Goal: Transaction & Acquisition: Purchase product/service

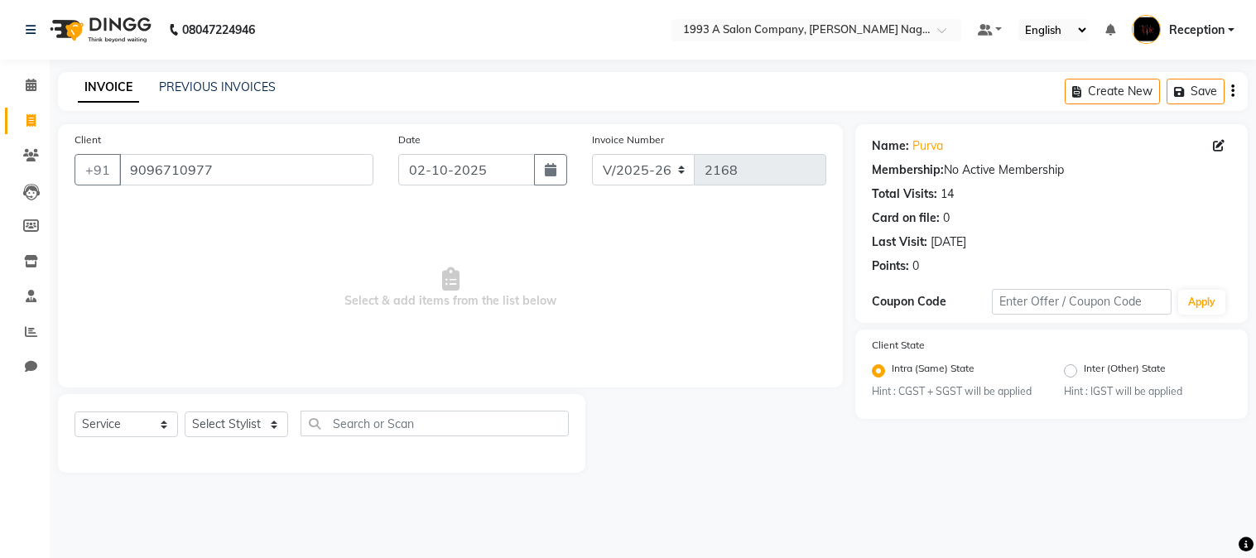
select select "144"
select select "service"
click at [242, 166] on input "9096710977" at bounding box center [246, 169] width 254 height 31
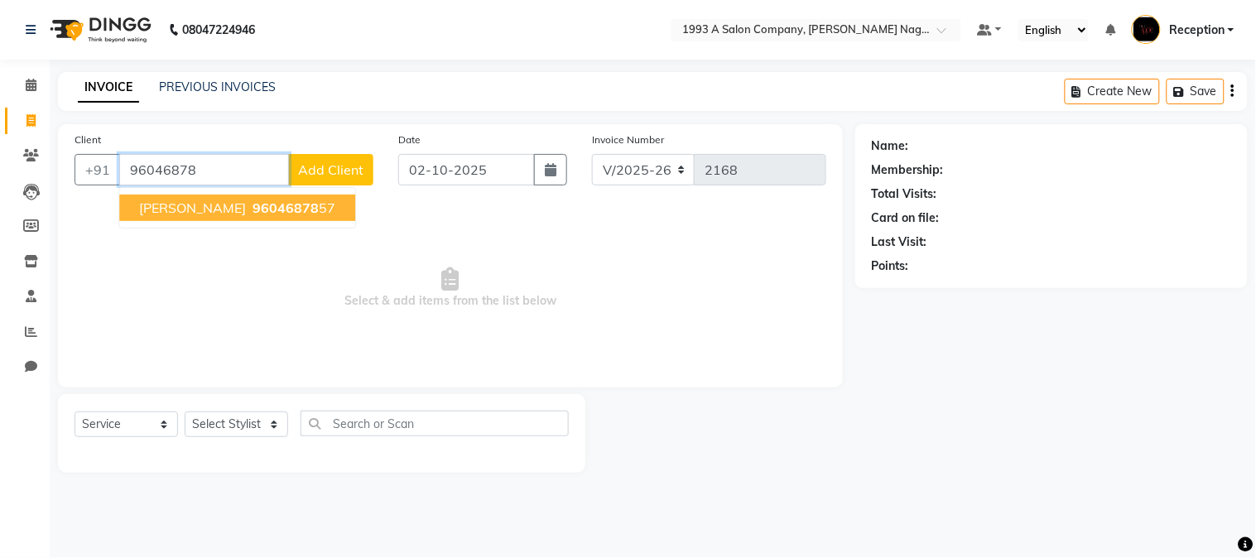
click at [252, 211] on span "96046878" at bounding box center [285, 207] width 66 height 17
type input "9604687857"
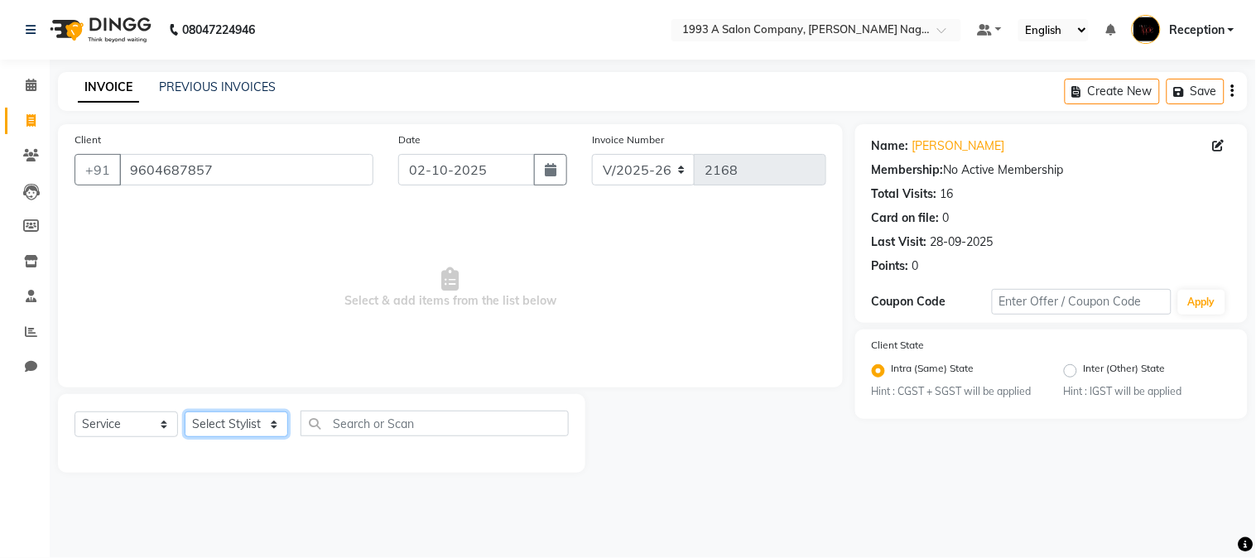
click at [230, 430] on select "Select Stylist [PERSON_NAME] Mane [PERSON_NAME] [PERSON_NAME] Reception [PERSON…" at bounding box center [236, 424] width 103 height 26
select select "14213"
click at [185, 412] on select "Select Stylist [PERSON_NAME] Mane [PERSON_NAME] [PERSON_NAME] Reception [PERSON…" at bounding box center [236, 424] width 103 height 26
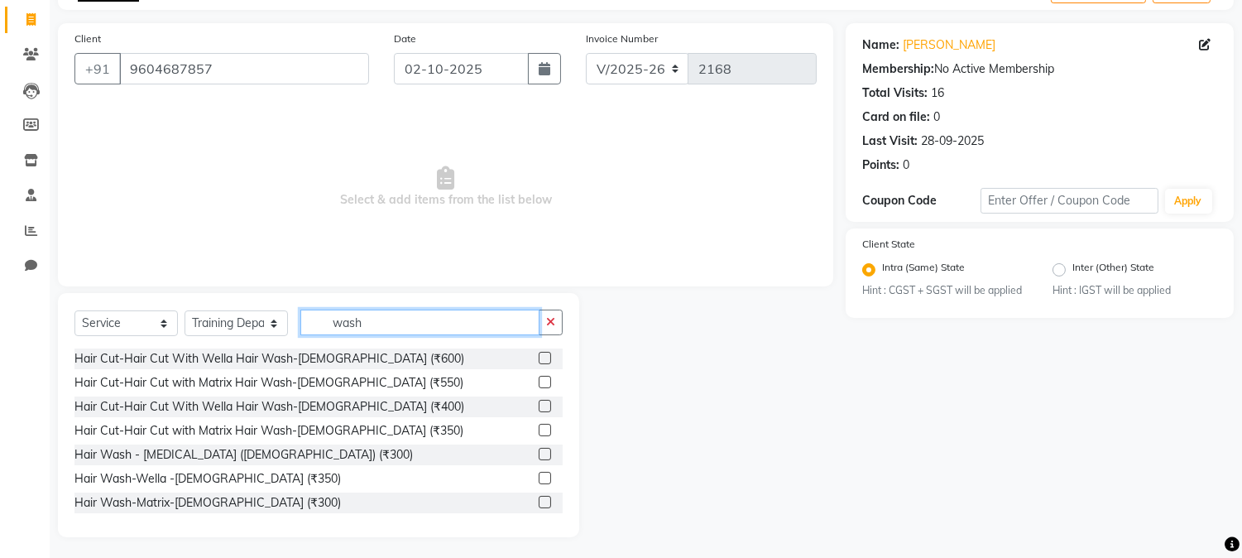
scroll to position [104, 0]
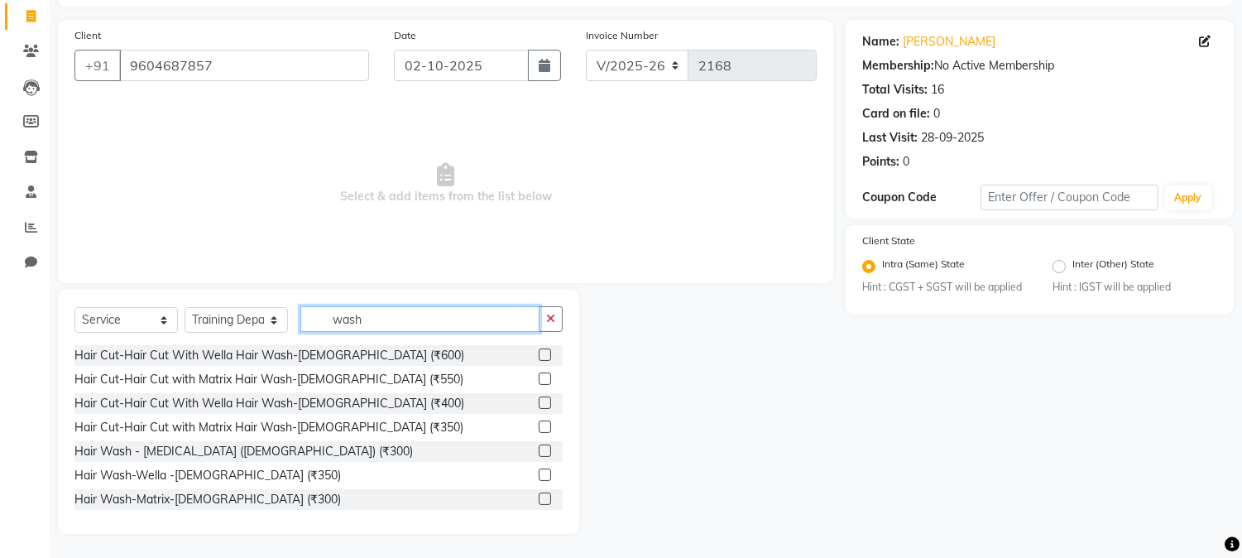
type input "wash"
click at [539, 468] on label at bounding box center [545, 474] width 12 height 12
click at [539, 470] on input "checkbox" at bounding box center [544, 475] width 11 height 11
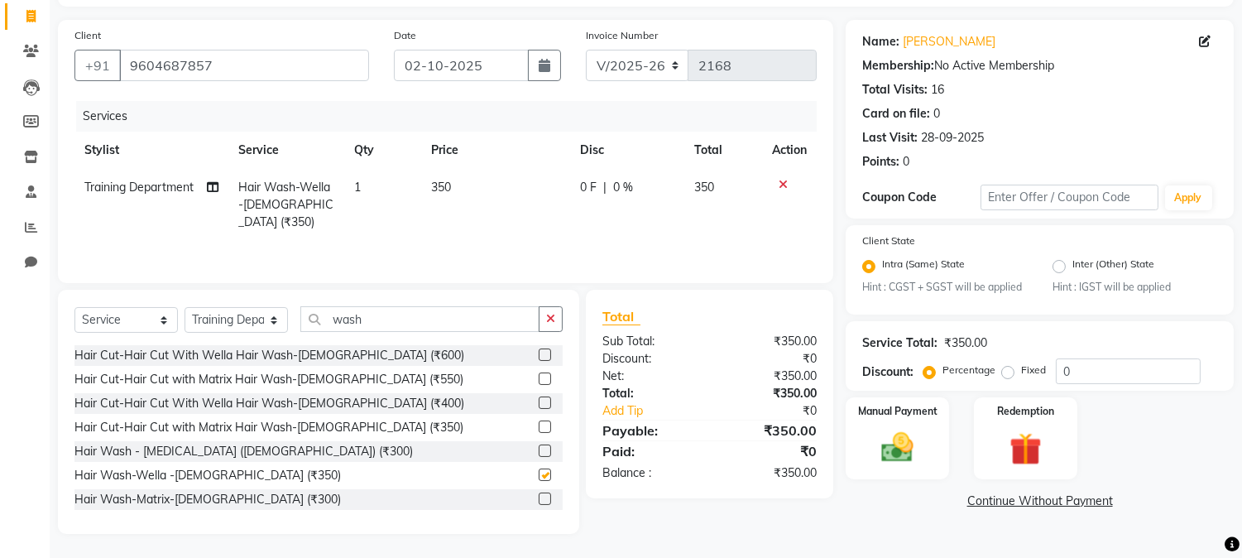
checkbox input "false"
click at [393, 310] on input "wash" at bounding box center [419, 319] width 239 height 26
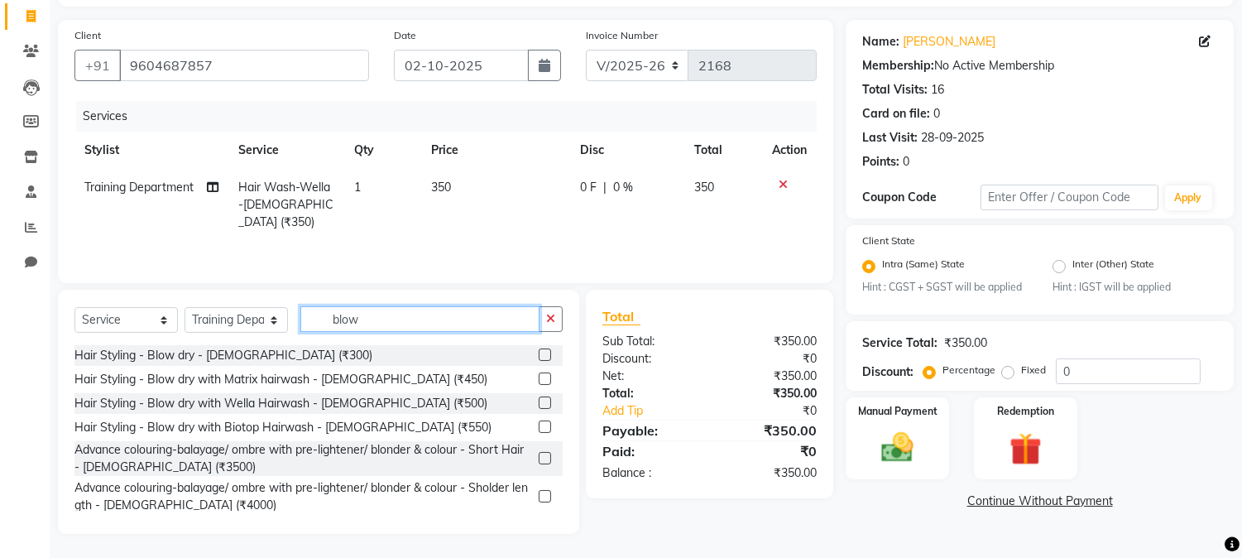
scroll to position [84, 0]
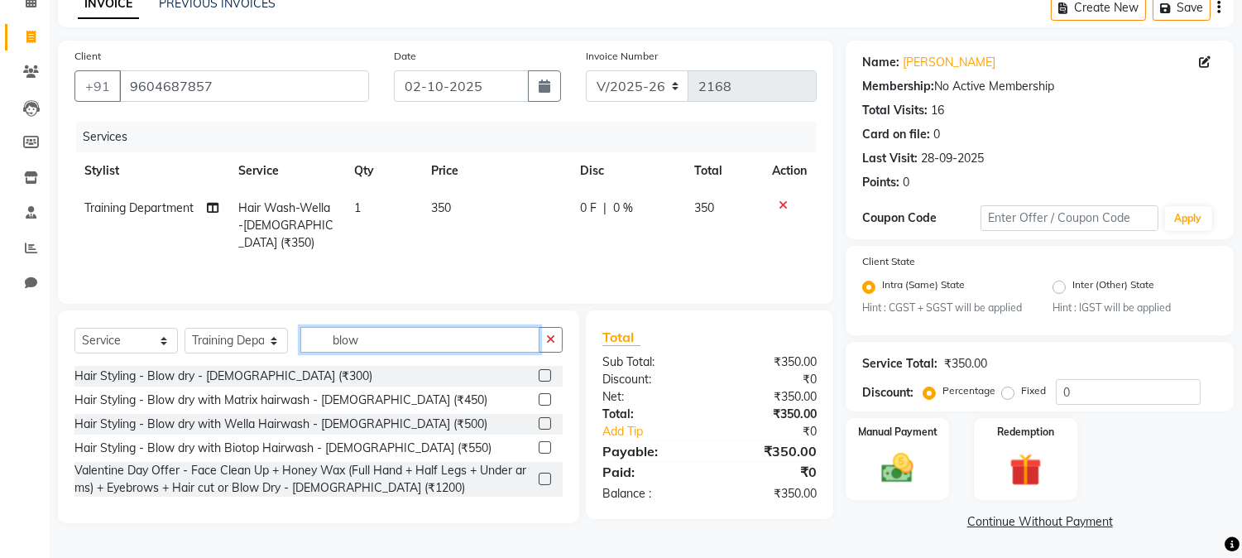
type input "blow"
click at [215, 327] on div "Select Service Product Membership Package Voucher Prepaid Gift Card Select Styl…" at bounding box center [318, 346] width 488 height 39
click at [220, 338] on select "Select Stylist [PERSON_NAME] Mane [PERSON_NAME] [PERSON_NAME] Reception [PERSON…" at bounding box center [236, 341] width 103 height 26
select select "86362"
click at [185, 329] on select "Select Stylist [PERSON_NAME] Mane [PERSON_NAME] [PERSON_NAME] Reception [PERSON…" at bounding box center [236, 341] width 103 height 26
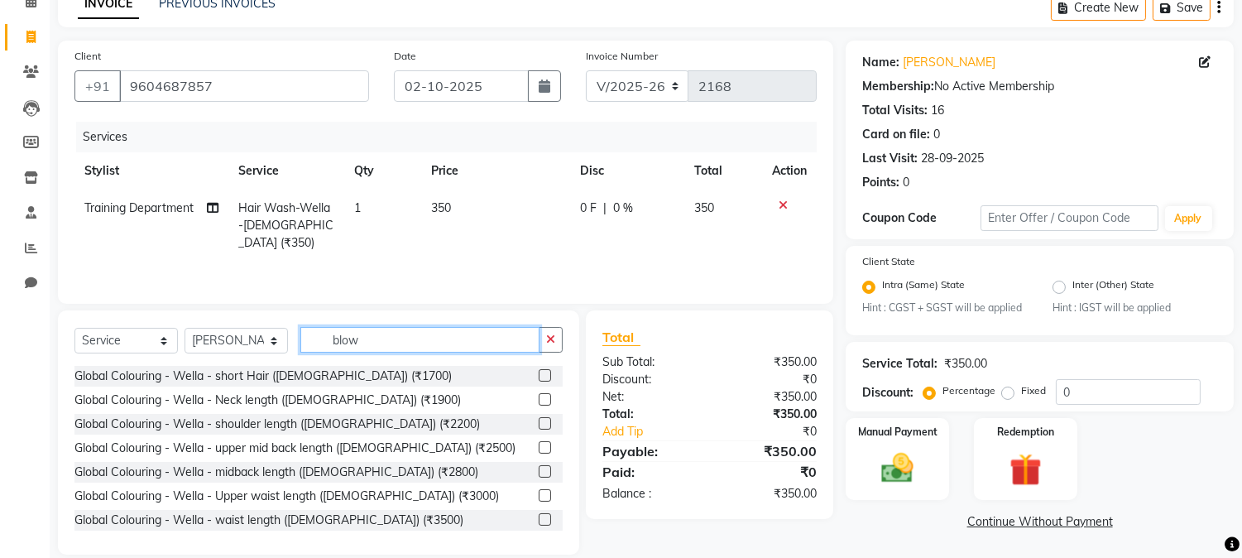
click at [402, 344] on input "blow" at bounding box center [419, 340] width 239 height 26
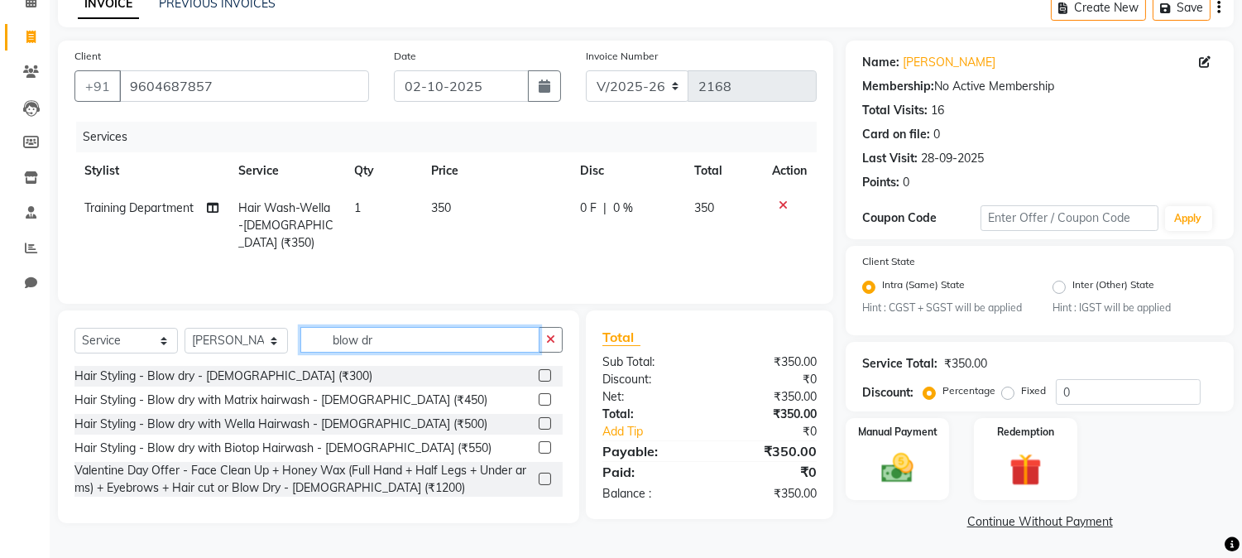
type input "blow dr"
click at [539, 376] on label at bounding box center [545, 375] width 12 height 12
click at [539, 376] on input "checkbox" at bounding box center [544, 376] width 11 height 11
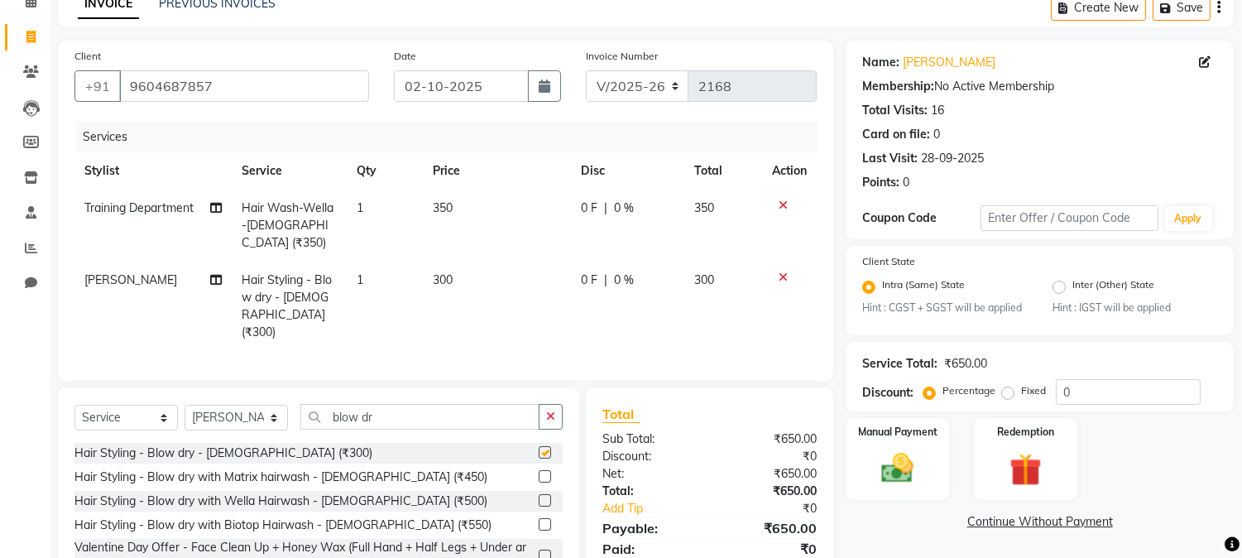
checkbox input "false"
click at [917, 472] on img at bounding box center [898, 468] width 55 height 39
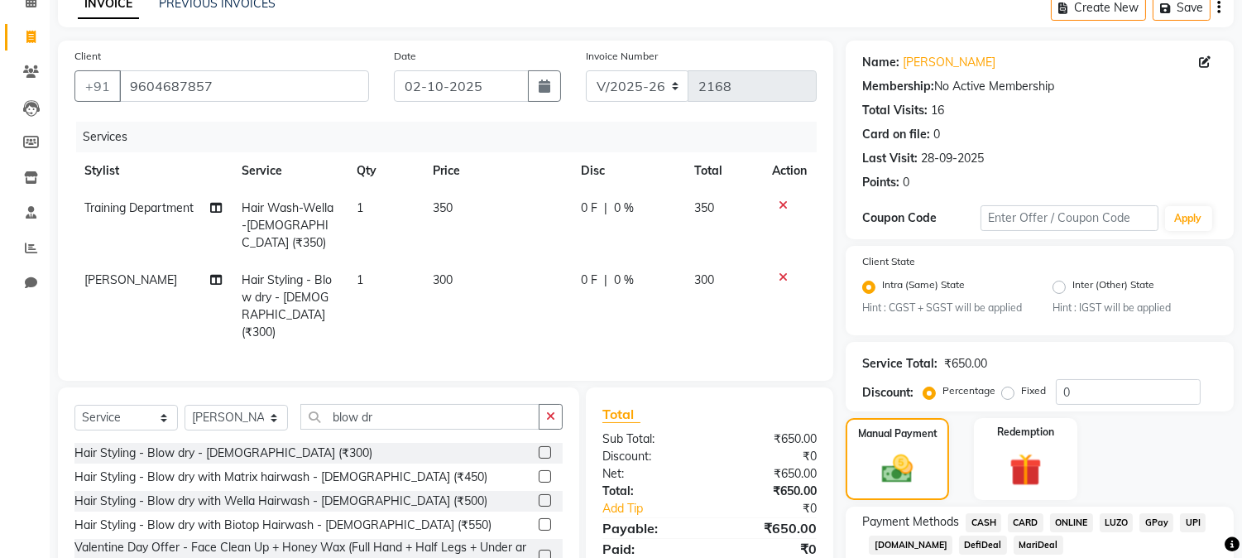
click at [1073, 525] on span "ONLINE" at bounding box center [1071, 522] width 43 height 19
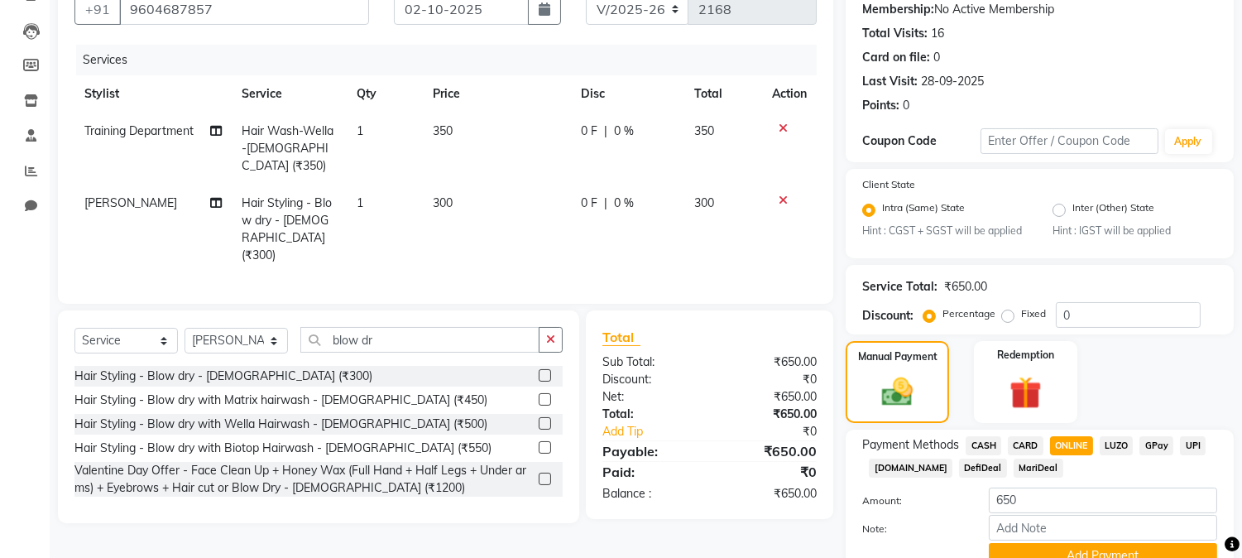
scroll to position [237, 0]
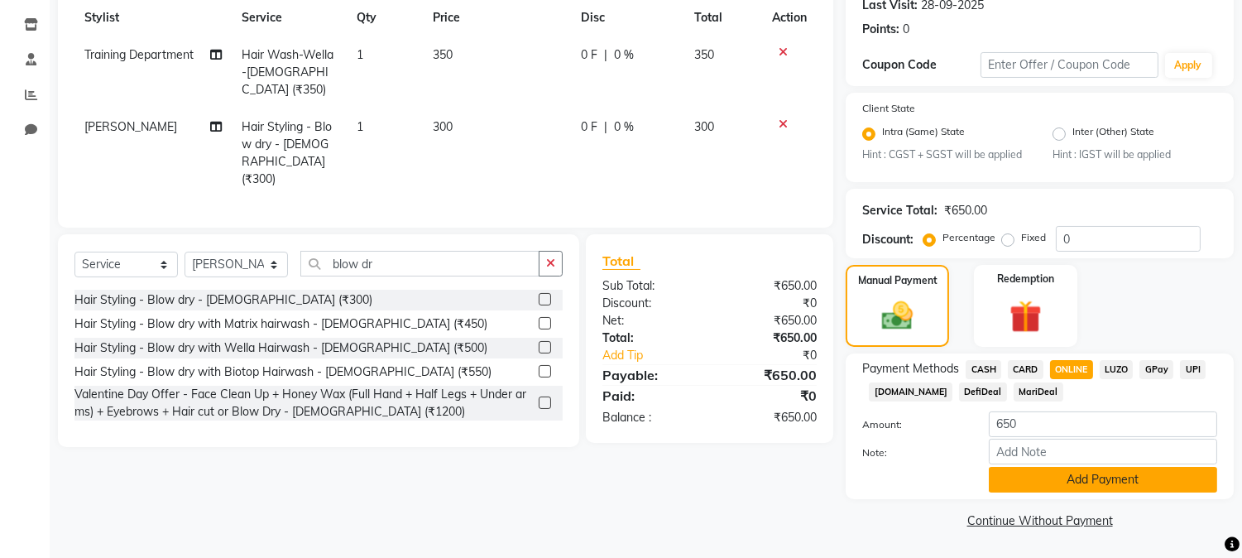
click at [1058, 481] on button "Add Payment" at bounding box center [1103, 480] width 228 height 26
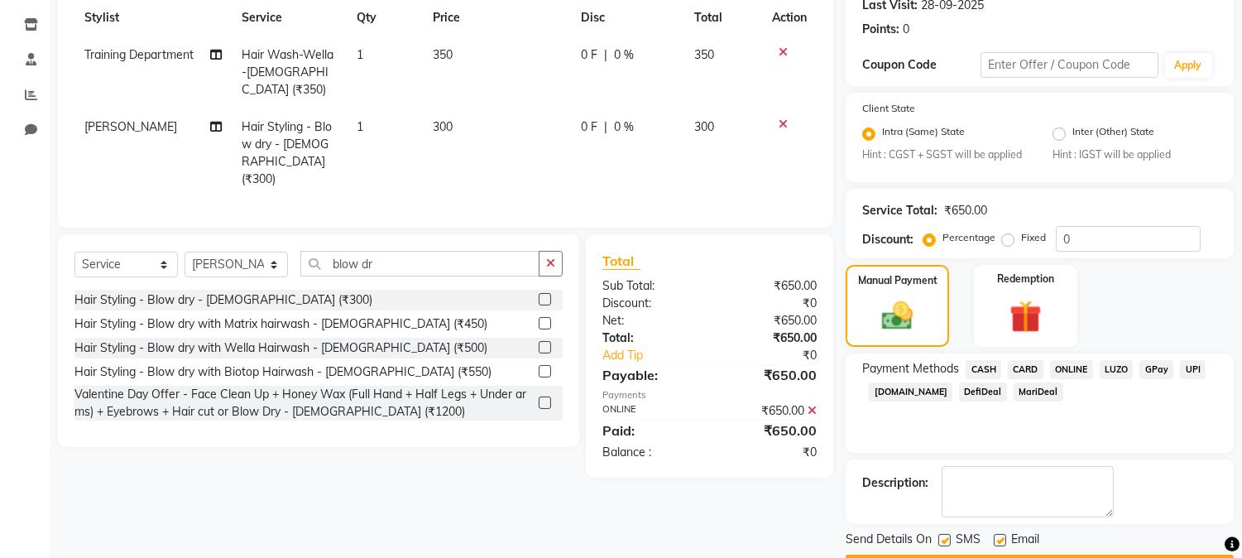
scroll to position [284, 0]
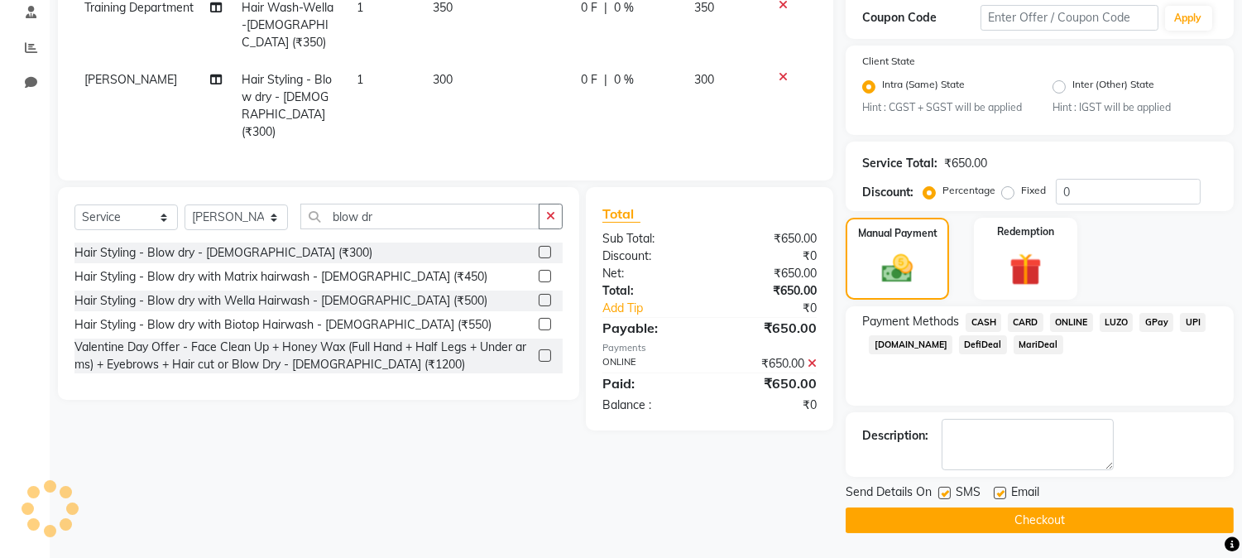
click at [1031, 517] on button "Checkout" at bounding box center [1040, 520] width 388 height 26
